Goal: Information Seeking & Learning: Learn about a topic

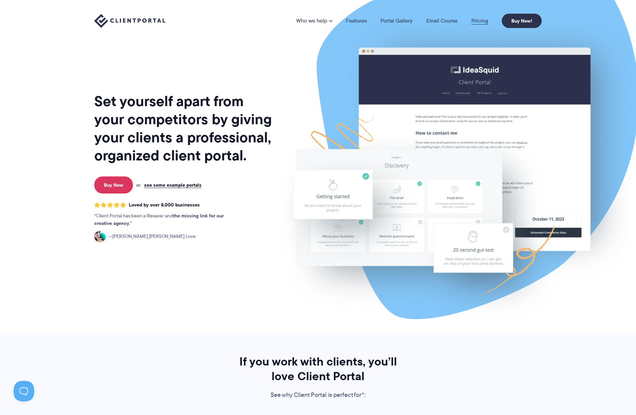
click at [480, 19] on link "Pricing" at bounding box center [479, 20] width 17 height 5
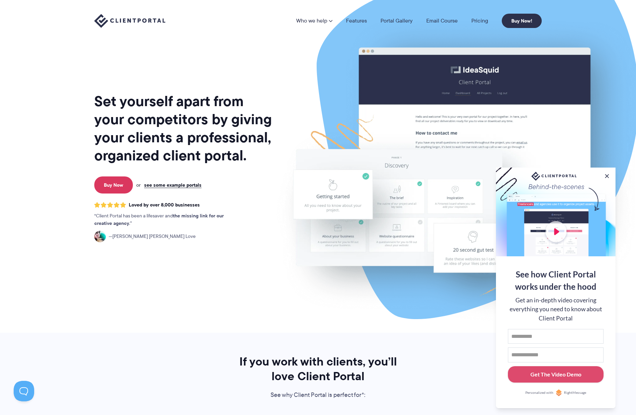
click at [172, 130] on h1 "Set yourself apart from your competitors by giving your clients a professional,…" at bounding box center [183, 128] width 179 height 72
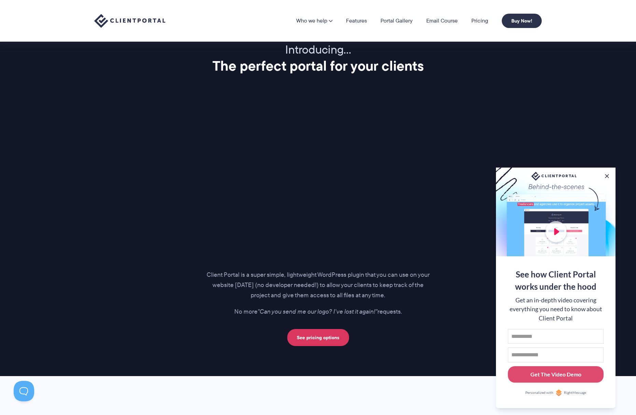
scroll to position [820, 0]
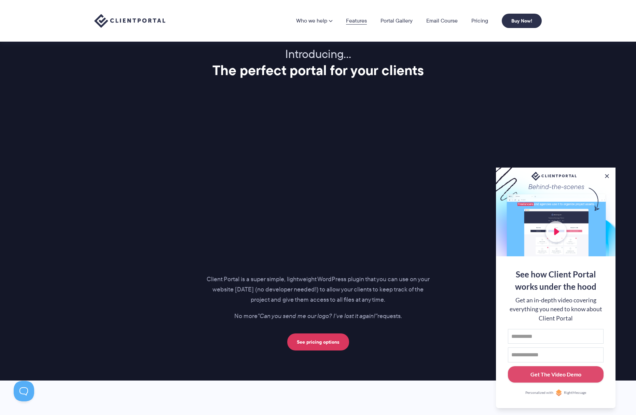
click at [354, 20] on link "Features" at bounding box center [356, 20] width 21 height 5
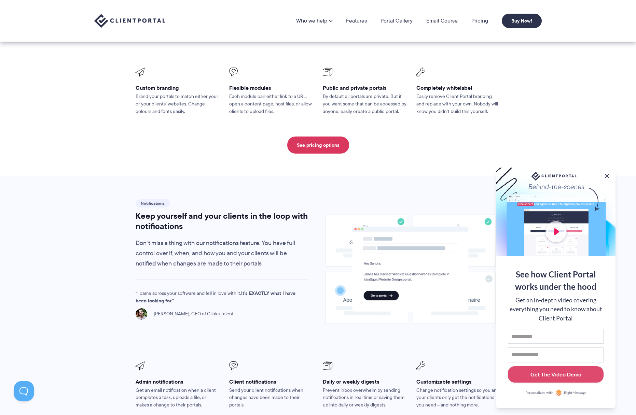
scroll to position [275, 0]
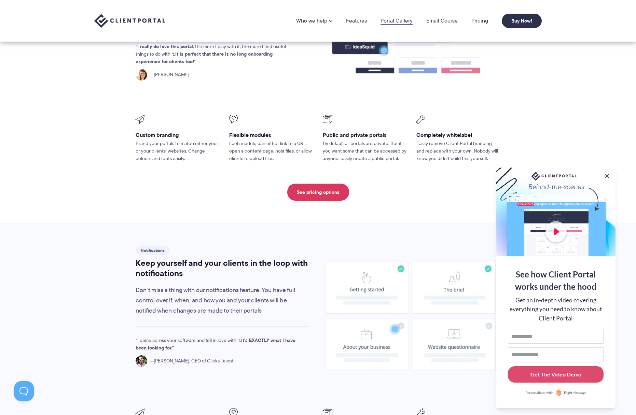
click at [400, 21] on link "Portal Gallery" at bounding box center [396, 20] width 32 height 5
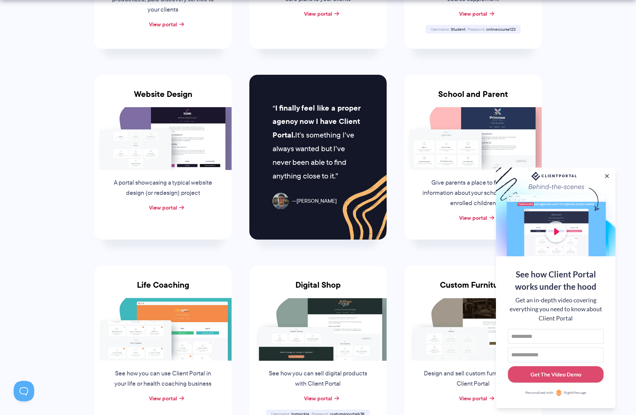
scroll to position [346, 0]
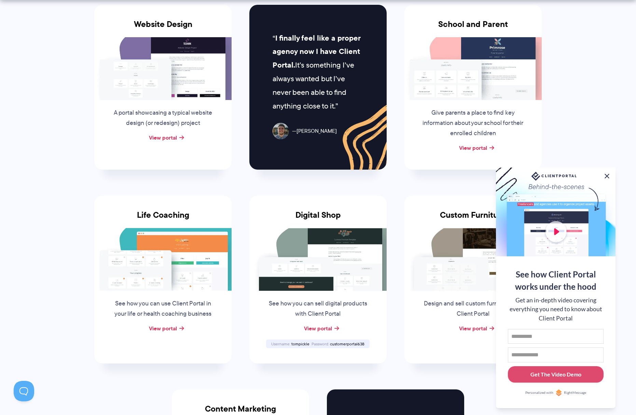
click at [605, 174] on button at bounding box center [607, 176] width 8 height 8
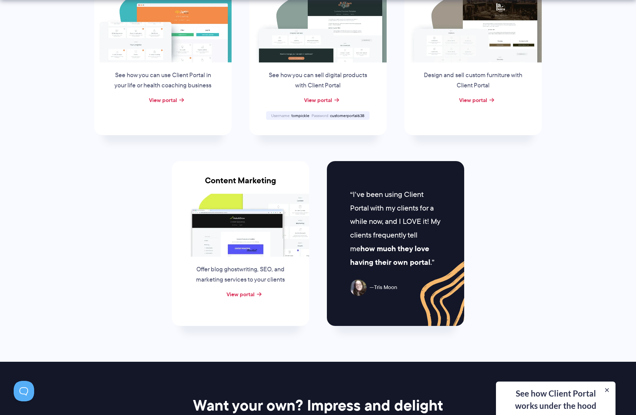
scroll to position [579, 0]
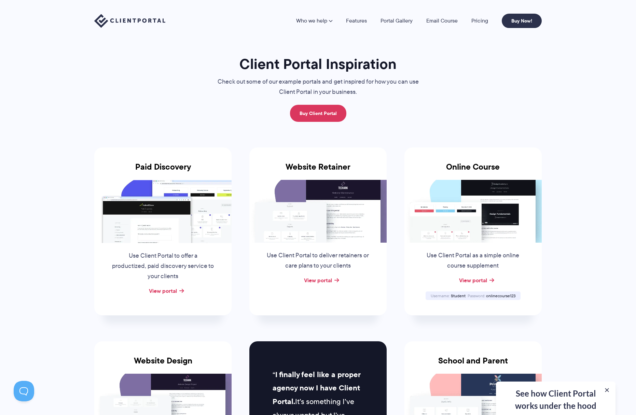
scroll to position [0, 0]
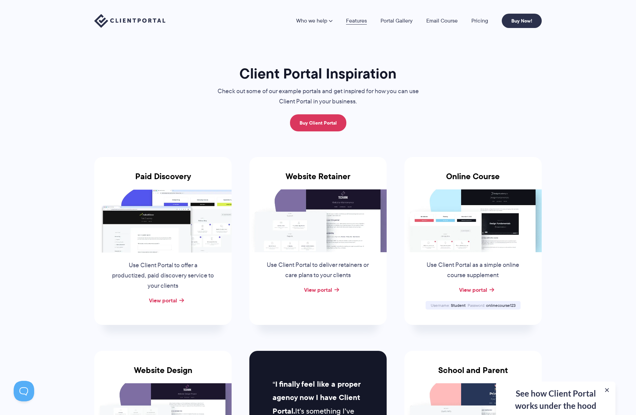
click at [357, 22] on link "Features" at bounding box center [356, 20] width 21 height 5
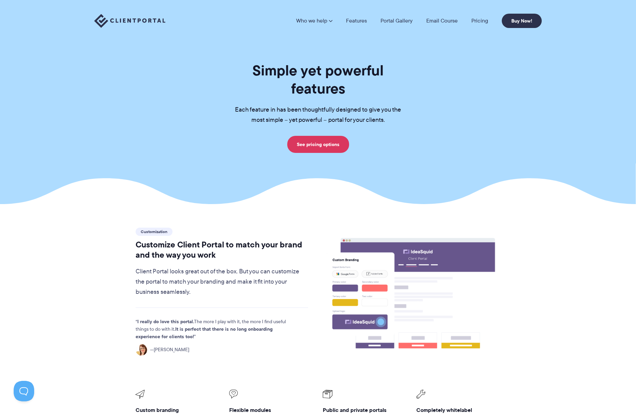
click at [149, 23] on img at bounding box center [129, 21] width 71 height 14
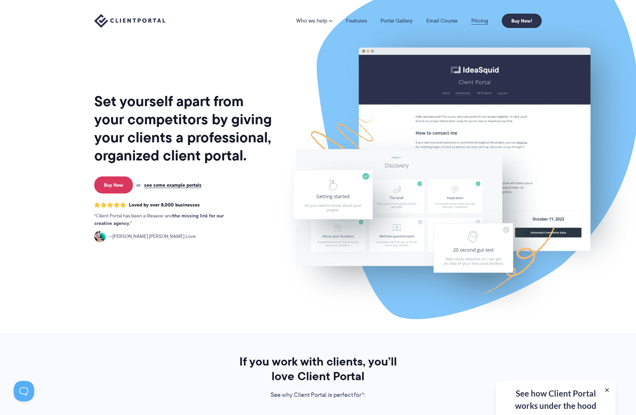
click at [482, 18] on link "Pricing" at bounding box center [479, 20] width 17 height 5
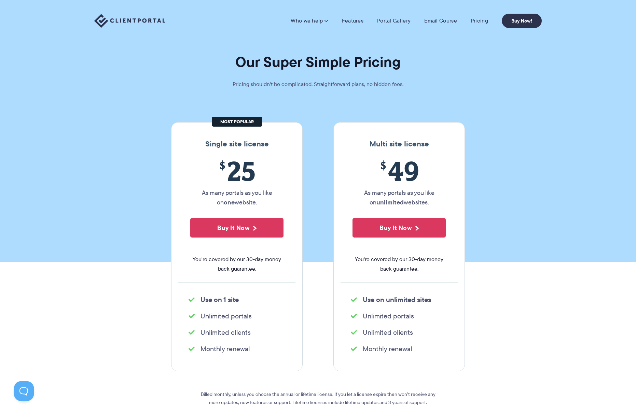
click at [106, 153] on section "Our Super Simple Pricing Pricing shouldn't be complicated. Straightforward plan…" at bounding box center [318, 131] width 636 height 262
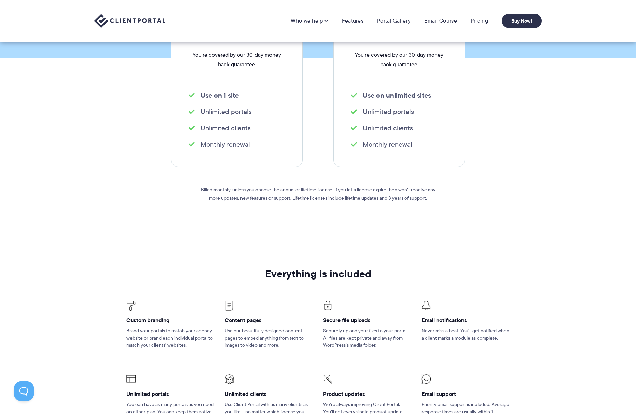
scroll to position [29, 0]
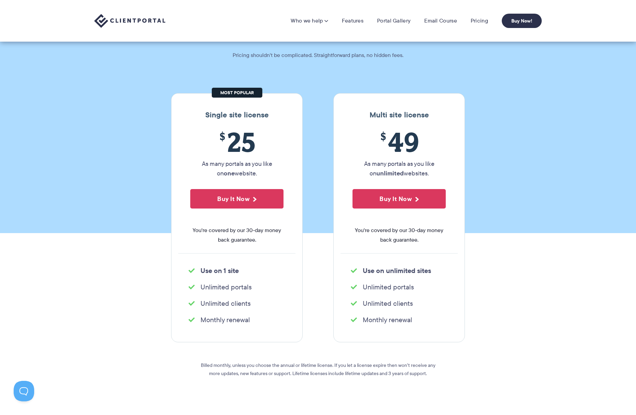
click at [100, 121] on section "Our Super Simple Pricing Pricing shouldn't be complicated. Straightforward plan…" at bounding box center [318, 102] width 636 height 262
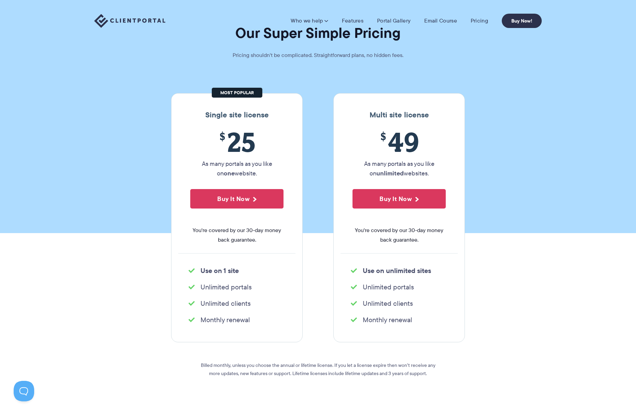
scroll to position [0, 0]
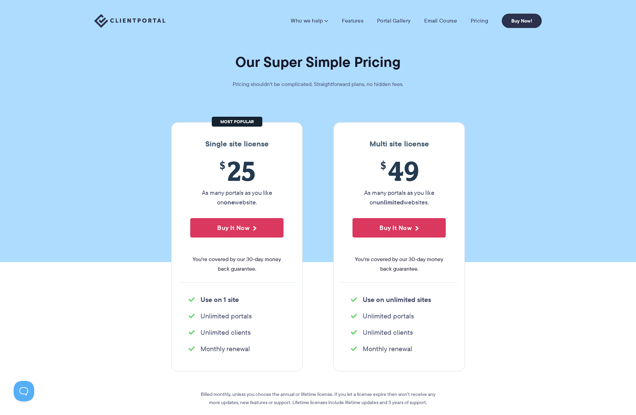
click at [96, 159] on section "Our Super Simple Pricing Pricing shouldn't be complicated. Straightforward plan…" at bounding box center [318, 131] width 636 height 262
click at [115, 69] on h1 "Our Super Simple Pricing" at bounding box center [318, 62] width 636 height 18
click at [352, 21] on link "Features" at bounding box center [353, 20] width 22 height 7
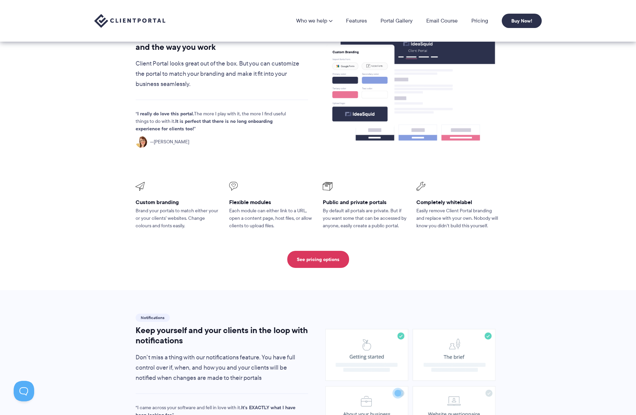
scroll to position [494, 0]
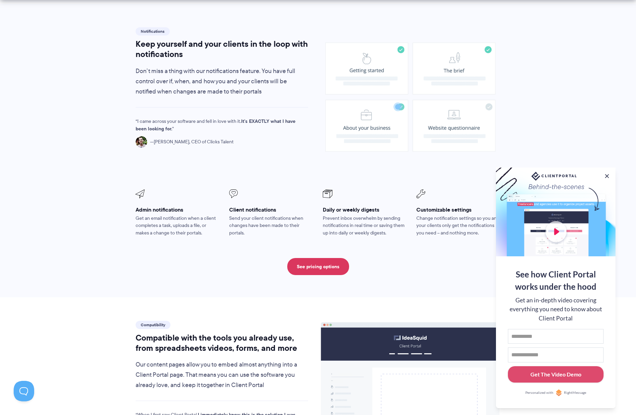
click at [74, 145] on section "Notifications Keep yourself and your clients in the loop with notifications Don…" at bounding box center [318, 151] width 636 height 294
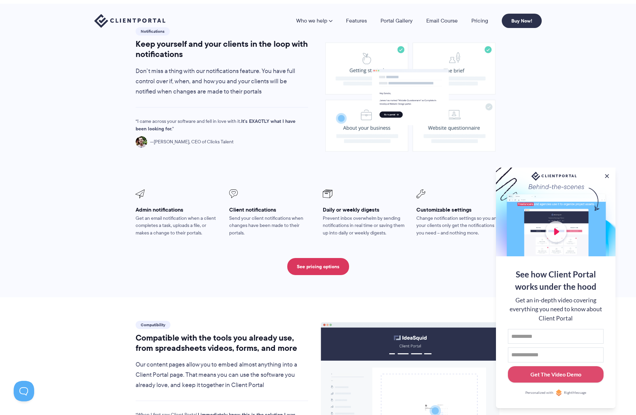
scroll to position [0, 0]
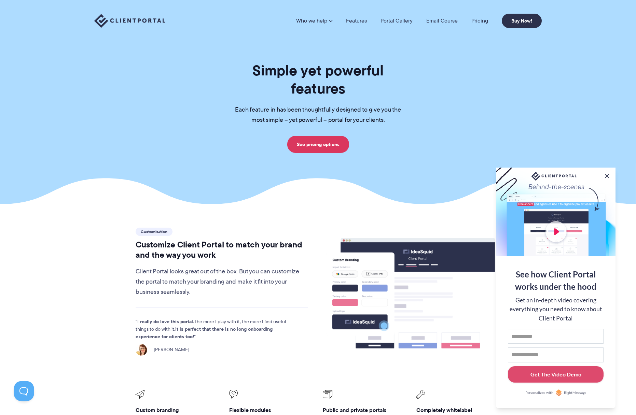
click at [123, 19] on img at bounding box center [129, 21] width 71 height 14
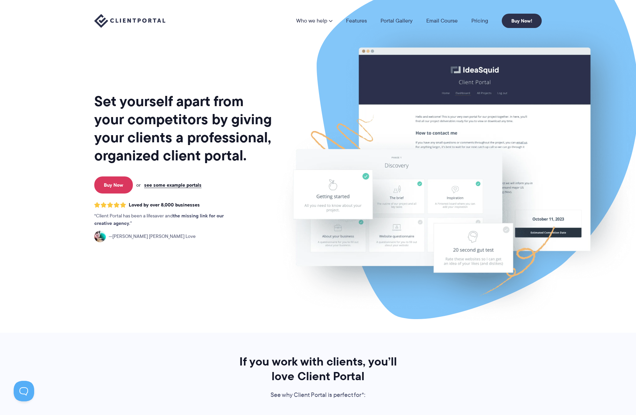
click at [43, 147] on section "Set yourself apart from your competitors by giving your clients a professional,…" at bounding box center [318, 166] width 636 height 333
